Goal: Task Accomplishment & Management: Use online tool/utility

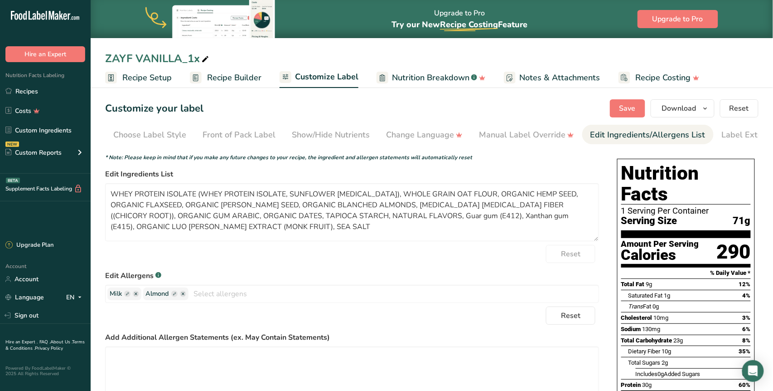
scroll to position [0, 26]
click at [235, 77] on span "Recipe Builder" at bounding box center [234, 78] width 54 height 12
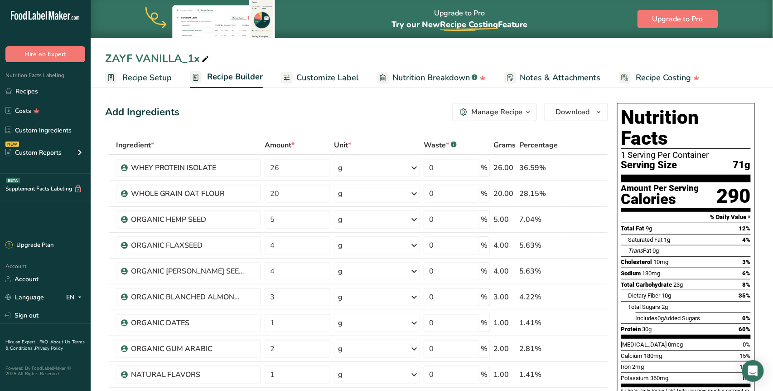
click at [528, 111] on icon "button" at bounding box center [528, 112] width 7 height 11
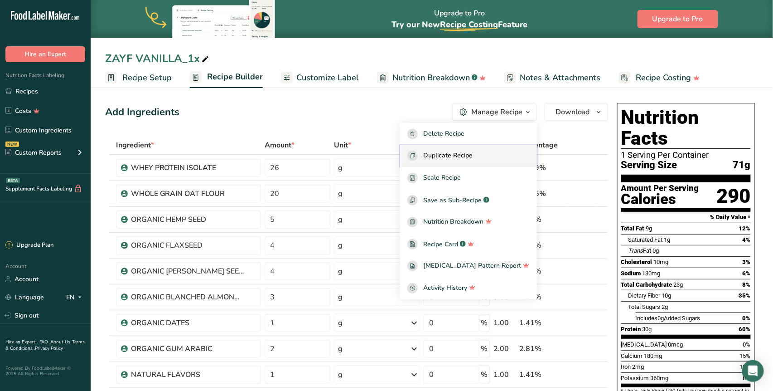
click at [506, 152] on div "Duplicate Recipe" at bounding box center [469, 156] width 122 height 10
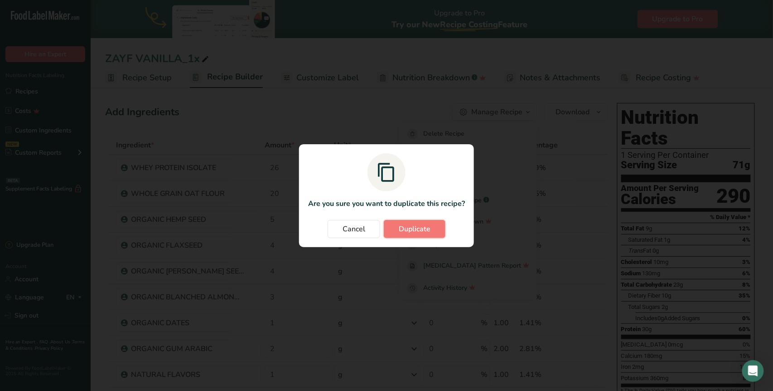
click at [427, 229] on span "Duplicate" at bounding box center [415, 229] width 32 height 11
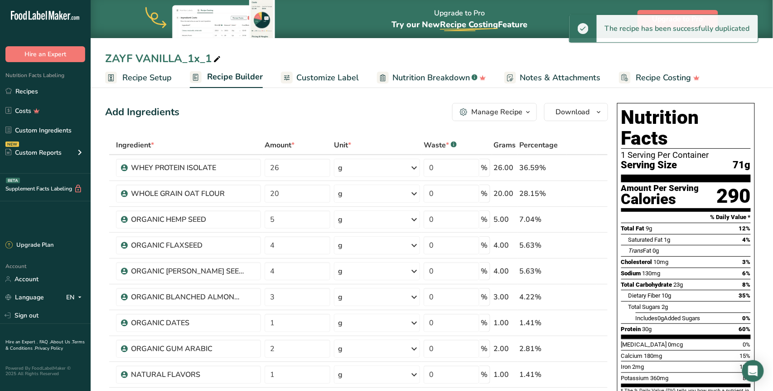
click at [220, 57] on icon at bounding box center [217, 59] width 8 height 13
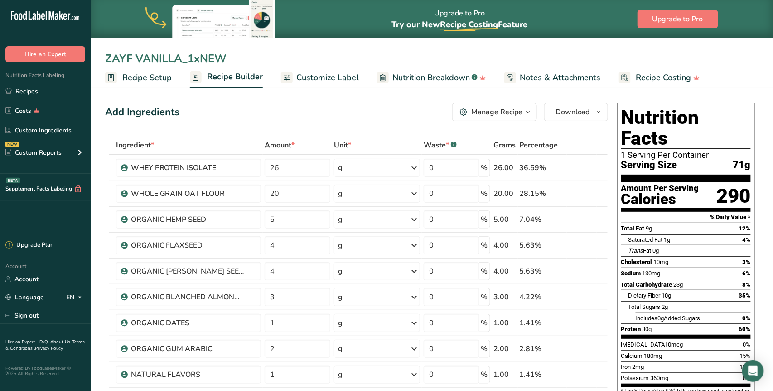
type input "ZAYF VANILLA_1xNEW"
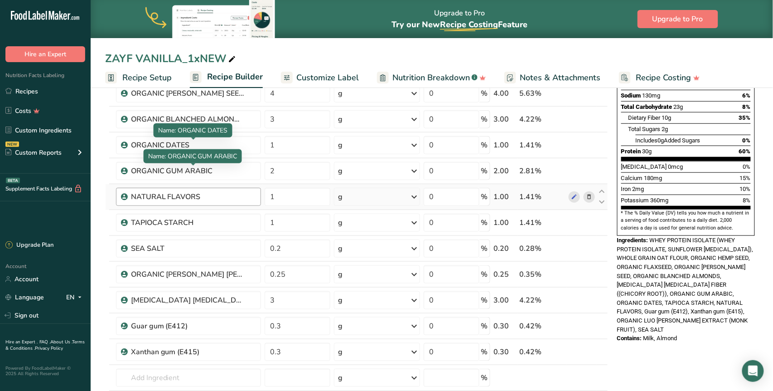
scroll to position [287, 0]
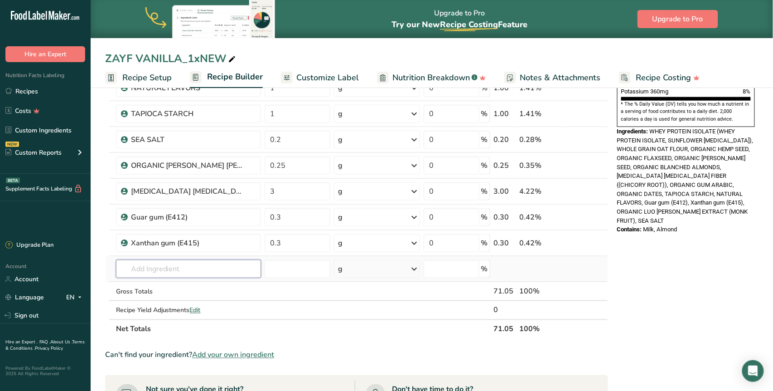
click at [188, 272] on input "text" at bounding box center [188, 269] width 145 height 18
paste input "GREEN BANANA POWDER"
type input "GREEN BANANA POWDER"
click at [286, 315] on td at bounding box center [297, 310] width 69 height 18
